Goal: Information Seeking & Learning: Find specific fact

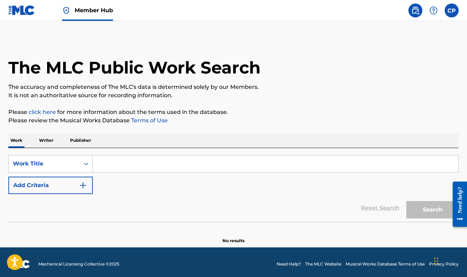
click at [120, 164] on input "Search Form" at bounding box center [275, 163] width 365 height 17
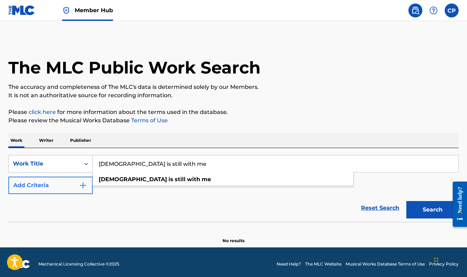
type input "[DEMOGRAPHIC_DATA] is still with me"
click at [69, 188] on button "Add Criteria" at bounding box center [50, 185] width 84 height 17
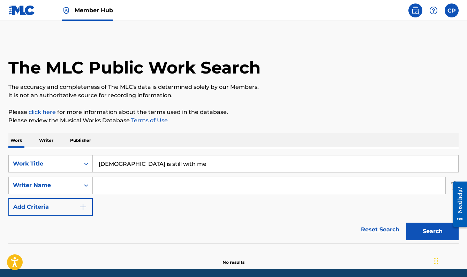
click at [121, 188] on input "Search Form" at bounding box center [269, 185] width 352 height 17
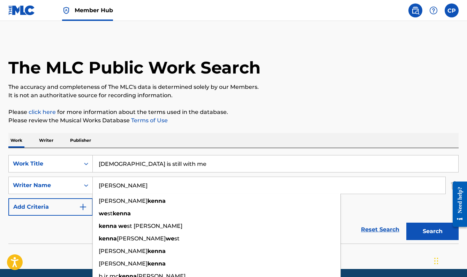
type input "[PERSON_NAME]"
click at [432, 231] on button "Search" at bounding box center [432, 231] width 52 height 17
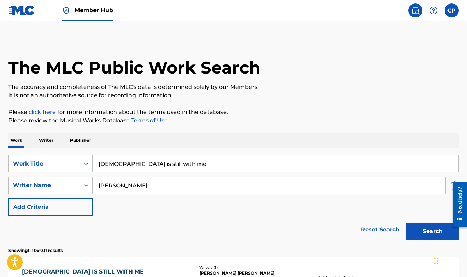
click at [275, 111] on p "Please click here for more information about the terms used in the database." at bounding box center [233, 112] width 450 height 8
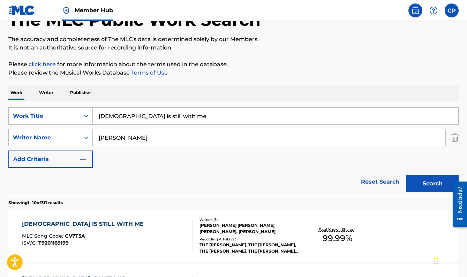
scroll to position [99, 0]
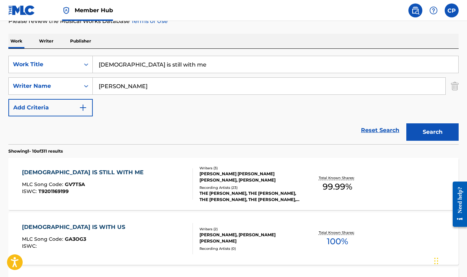
click at [165, 184] on div "[DEMOGRAPHIC_DATA] IS STILL WITH ME MLC Song Code : GV7T5A ISWC : T9201169199" at bounding box center [107, 183] width 171 height 31
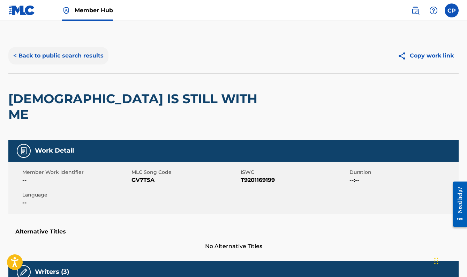
click at [65, 56] on button "< Back to public search results" at bounding box center [58, 55] width 100 height 17
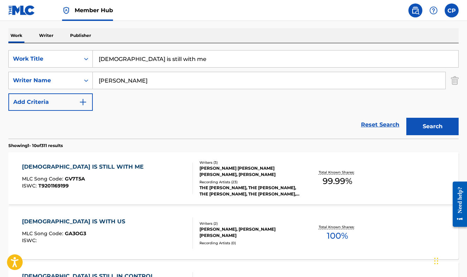
scroll to position [121, 0]
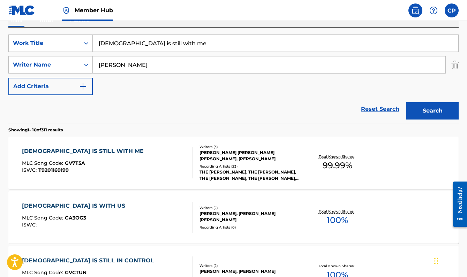
click at [175, 156] on div "[DEMOGRAPHIC_DATA] IS STILL WITH ME MLC Song Code : GV7T5A ISWC : T9201169199" at bounding box center [107, 162] width 171 height 31
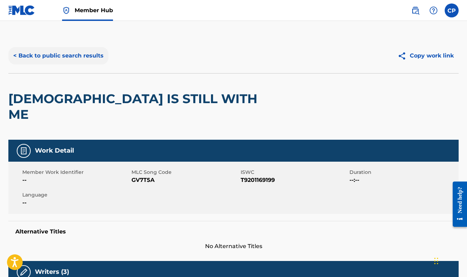
click at [84, 58] on button "< Back to public search results" at bounding box center [58, 55] width 100 height 17
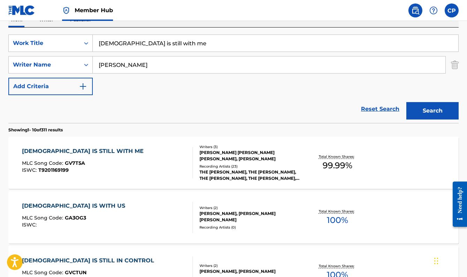
scroll to position [133, 0]
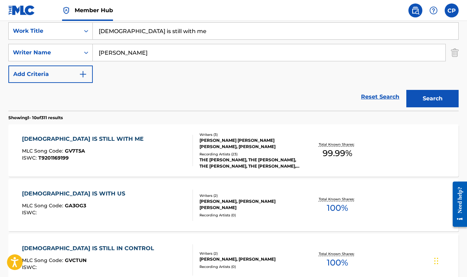
click at [228, 152] on div "Recording Artists ( 23 )" at bounding box center [249, 154] width 100 height 5
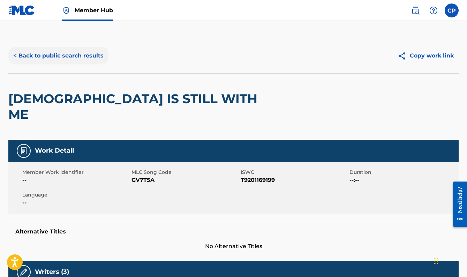
click at [92, 55] on button "< Back to public search results" at bounding box center [58, 55] width 100 height 17
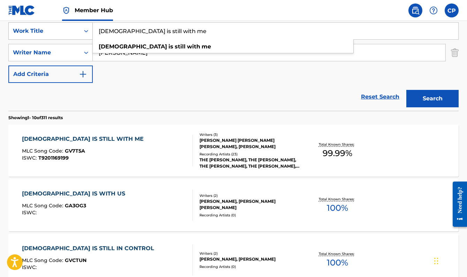
drag, startPoint x: 190, startPoint y: 35, endPoint x: 88, endPoint y: 34, distance: 101.8
click at [88, 34] on div "SearchWithCriteriad341c074-87a5-42d3-b2b1-7cdaba0c6b28 Work Title [DEMOGRAPHIC_…" at bounding box center [233, 30] width 450 height 17
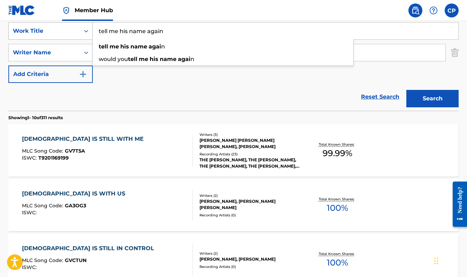
type input "tell me his name again"
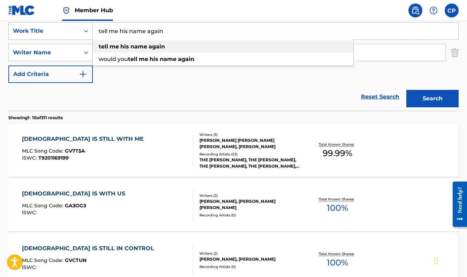
drag, startPoint x: 174, startPoint y: 37, endPoint x: 162, endPoint y: 42, distance: 12.7
click at [119, 39] on div "tell me his name again tell me his name again would you tell me his name again" at bounding box center [275, 31] width 365 height 17
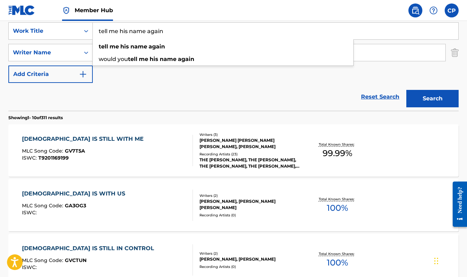
click at [156, 87] on div "Reset Search Search" at bounding box center [233, 97] width 450 height 28
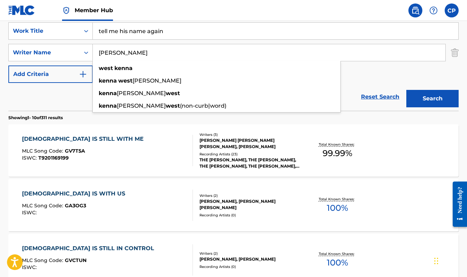
drag, startPoint x: 148, startPoint y: 51, endPoint x: 102, endPoint y: 48, distance: 46.1
click at [102, 48] on input "[PERSON_NAME]" at bounding box center [269, 52] width 352 height 17
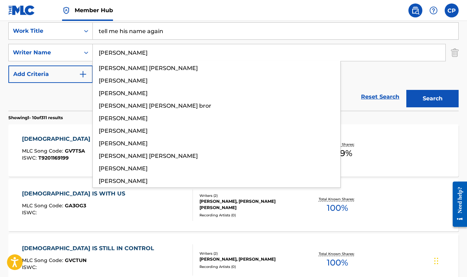
type input "[PERSON_NAME]"
click at [432, 99] on button "Search" at bounding box center [432, 98] width 52 height 17
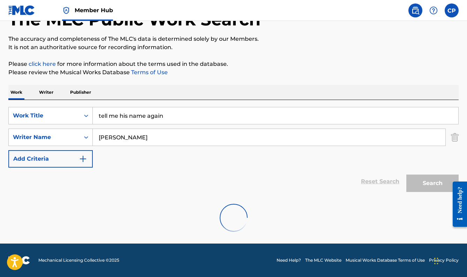
scroll to position [48, 0]
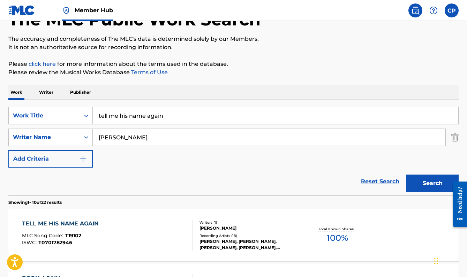
click at [249, 64] on p "Please click here for more information about the terms used in the database." at bounding box center [233, 64] width 450 height 8
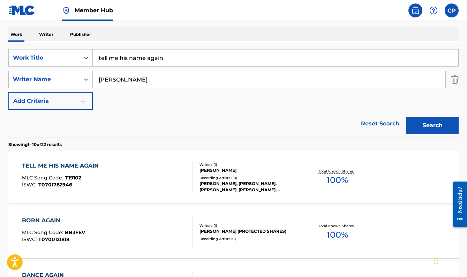
click at [215, 165] on div "Writers ( 1 )" at bounding box center [249, 164] width 100 height 5
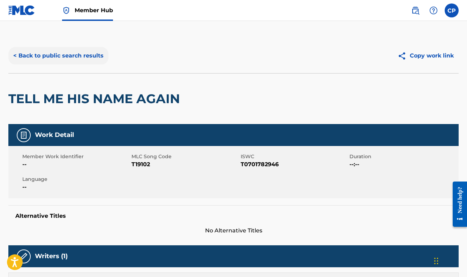
click at [95, 52] on button "< Back to public search results" at bounding box center [58, 55] width 100 height 17
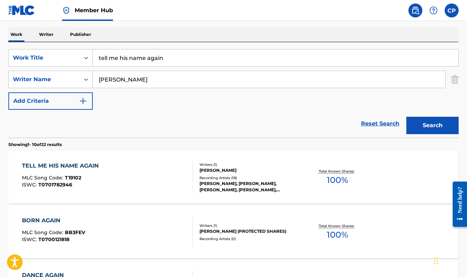
scroll to position [107, 0]
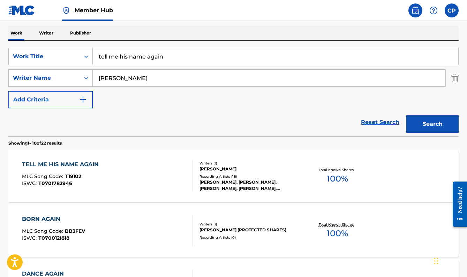
click at [172, 170] on div "TELL ME HIS NAME AGAIN MLC Song Code : T19102 ISWC : T0701782946" at bounding box center [107, 175] width 171 height 31
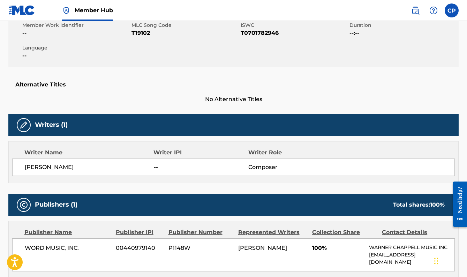
scroll to position [234, 0]
